Goal: Find specific page/section: Find specific page/section

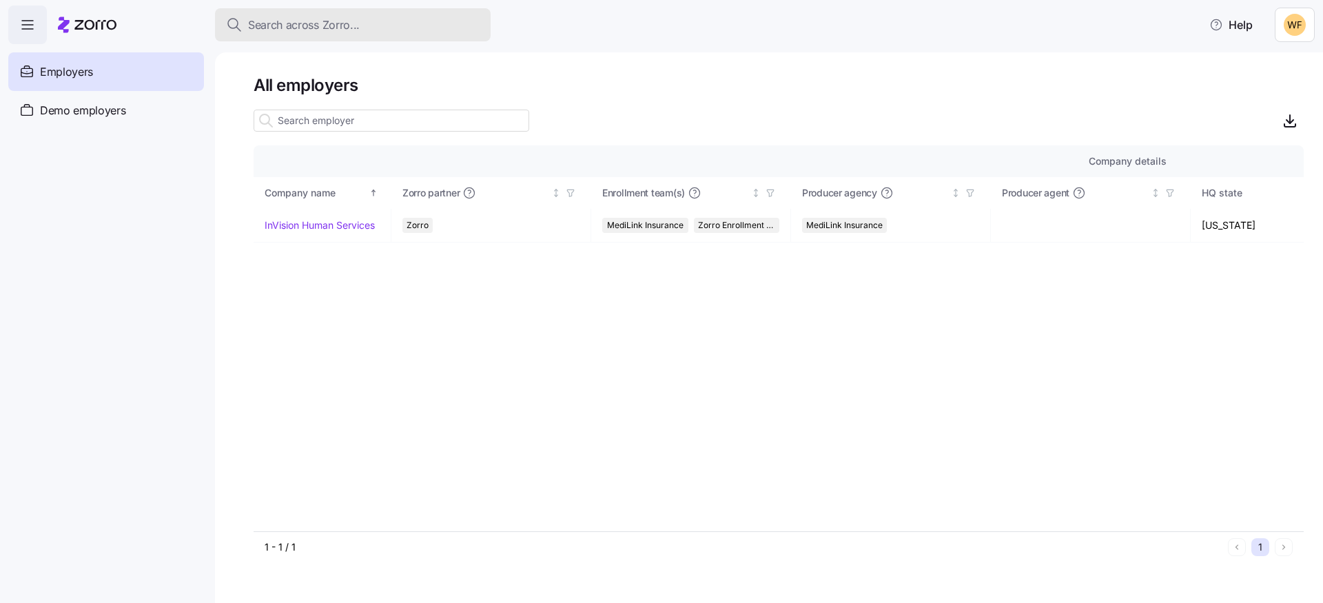
click at [316, 30] on span "Search across Zorro..." at bounding box center [304, 25] width 112 height 17
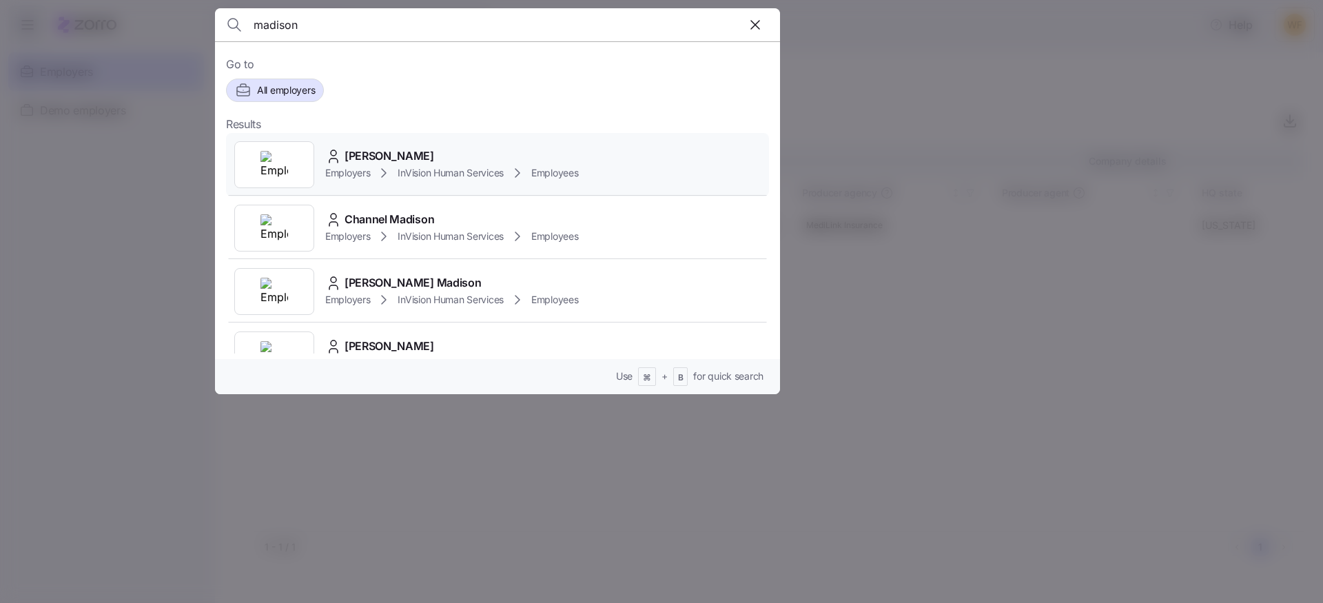
type input "madison"
click at [414, 152] on span "[PERSON_NAME]" at bounding box center [389, 155] width 90 height 17
